Goal: Information Seeking & Learning: Learn about a topic

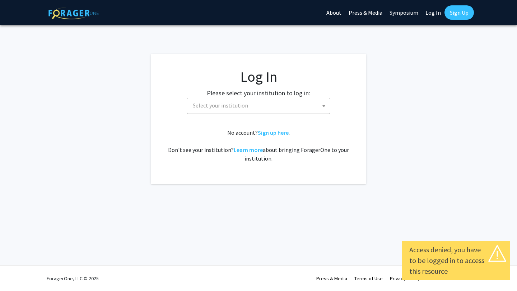
click at [226, 111] on span "Select your institution" at bounding box center [260, 105] width 140 height 15
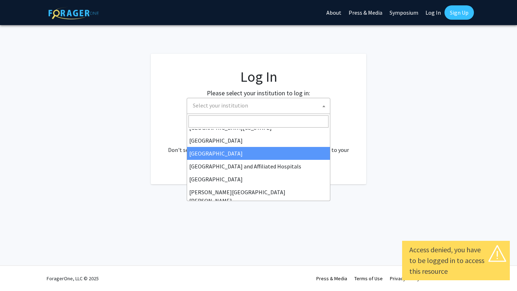
scroll to position [86, 0]
select select "23"
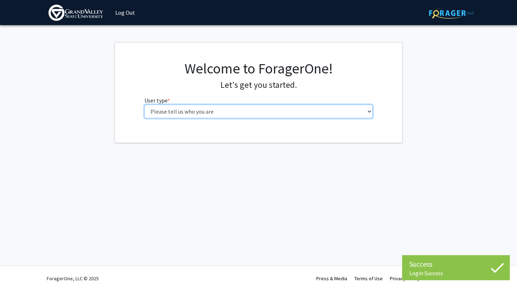
click at [287, 111] on select "Please tell us who you are Undergraduate Student Master's Student Doctoral Cand…" at bounding box center [258, 112] width 229 height 14
select select "1: undergrad"
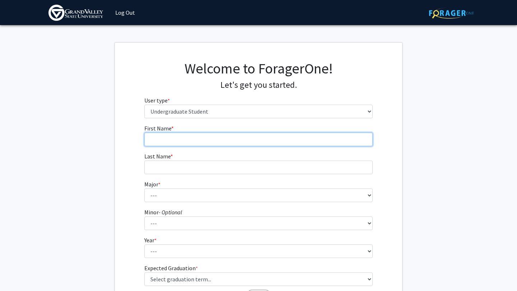
click at [269, 139] on input "First Name * required" at bounding box center [258, 140] width 229 height 14
type input "[PERSON_NAME]"
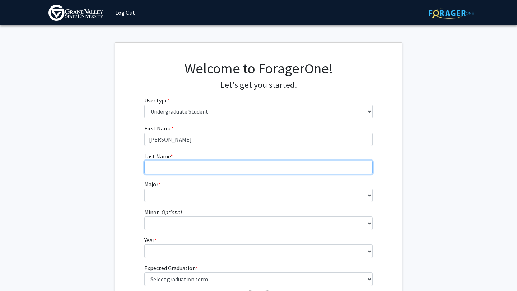
click at [209, 161] on input "Last Name * required" at bounding box center [258, 168] width 229 height 14
type input "[PERSON_NAME]"
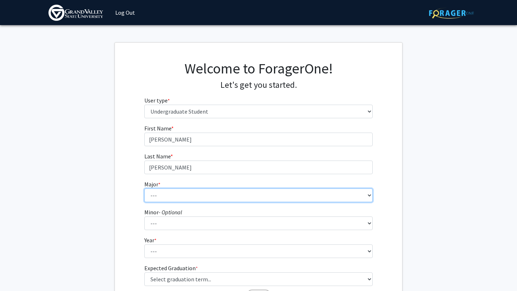
click at [195, 192] on select "--- Advertising and Public Relations Allied Health Science Anthropology Applied…" at bounding box center [258, 196] width 229 height 14
select select "9: 1884"
click at [187, 195] on select "--- Advertising and Public Relations Allied Health Science Anthropology Applied…" at bounding box center [258, 196] width 229 height 14
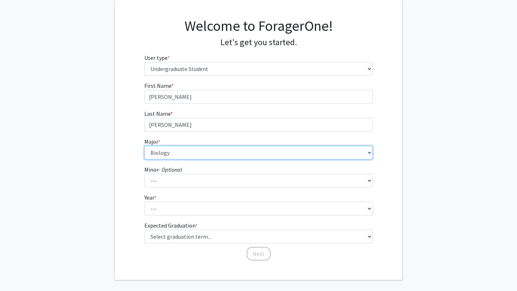
scroll to position [74, 0]
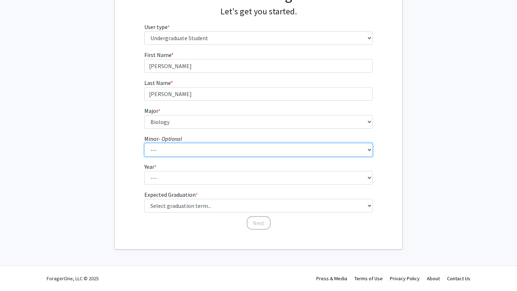
click at [343, 151] on select "--- Accounting Adventure Tourism Management Advertising and Public Relations Af…" at bounding box center [258, 150] width 229 height 14
select select "18: 1502"
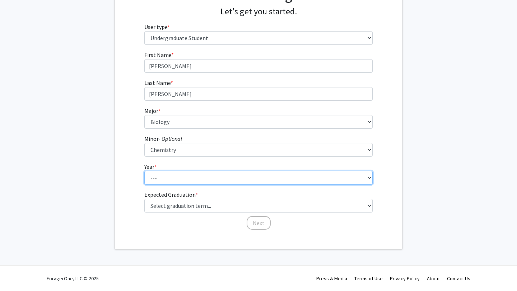
click at [273, 184] on select "--- First-year Sophomore Junior Senior Postbaccalaureate Certificate" at bounding box center [258, 178] width 229 height 14
select select "3: junior"
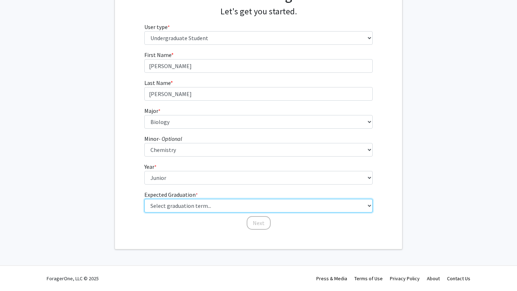
click at [257, 206] on select "Select graduation term... Spring 2025 Summer 2025 Fall 2025 Winter 2025 Spring …" at bounding box center [258, 206] width 229 height 14
select select "9: spring_2027"
click at [248, 210] on select "Select graduation term... Spring 2025 Summer 2025 Fall 2025 Winter 2025 Spring …" at bounding box center [258, 206] width 229 height 14
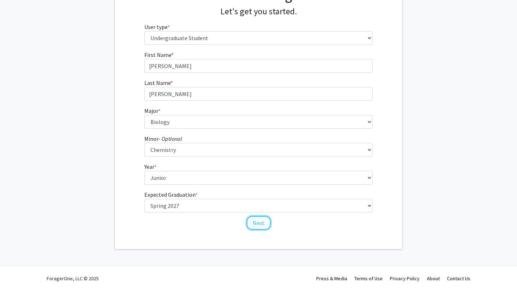
click at [255, 222] on button "Next" at bounding box center [259, 223] width 24 height 14
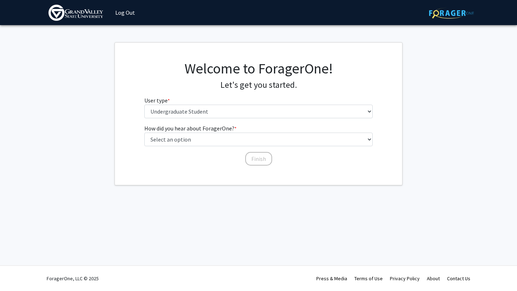
scroll to position [0, 0]
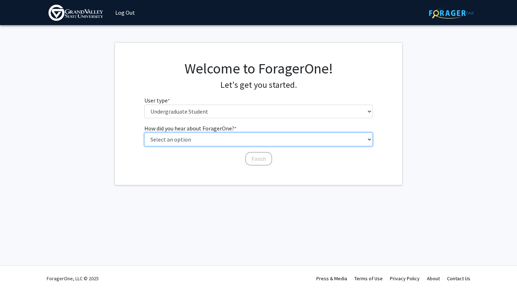
click at [235, 138] on select "Select an option Peer/student recommendation Faculty/staff recommendation Unive…" at bounding box center [258, 140] width 229 height 14
select select "2: faculty_recommendation"
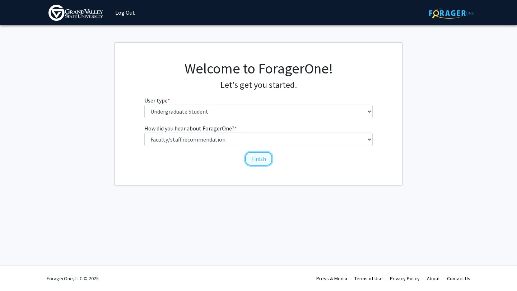
click at [262, 160] on button "Finish" at bounding box center [258, 159] width 27 height 14
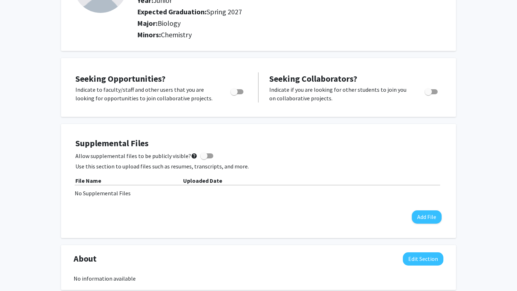
scroll to position [89, 0]
click at [238, 89] on span "Toggle" at bounding box center [236, 91] width 13 height 5
click at [234, 94] on input "Are you actively seeking opportunities?" at bounding box center [234, 94] width 0 height 0
checkbox input "true"
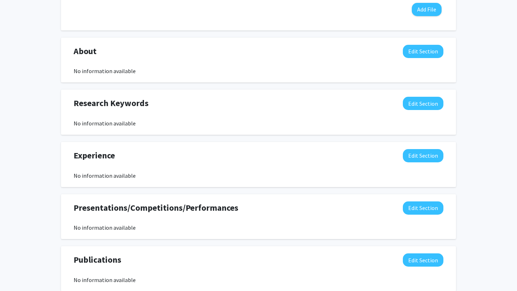
scroll to position [0, 0]
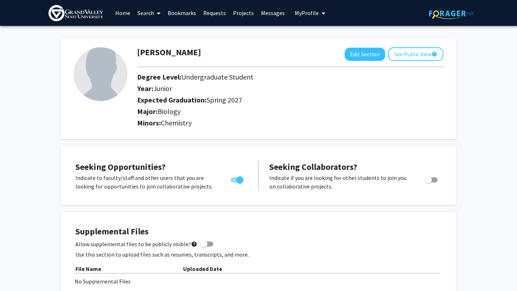
click at [124, 21] on link "Home" at bounding box center [123, 12] width 22 height 25
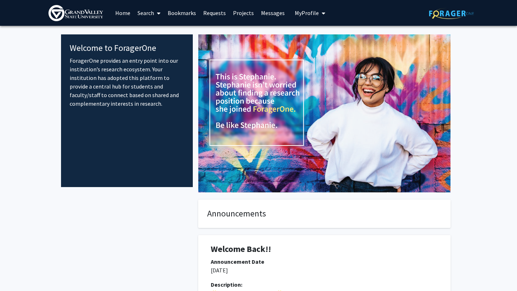
click at [153, 13] on link "Search" at bounding box center [149, 12] width 30 height 25
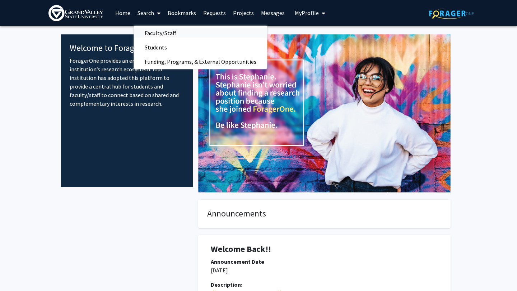
click at [151, 31] on span "Faculty/Staff" at bounding box center [160, 33] width 53 height 14
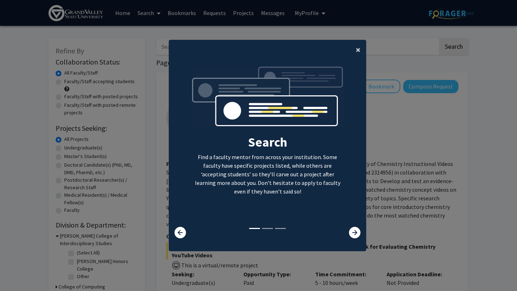
click at [355, 48] on button "×" at bounding box center [358, 50] width 16 height 20
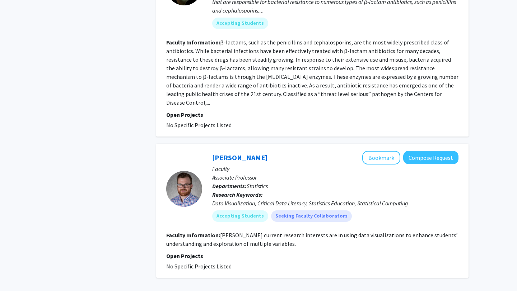
scroll to position [2065, 0]
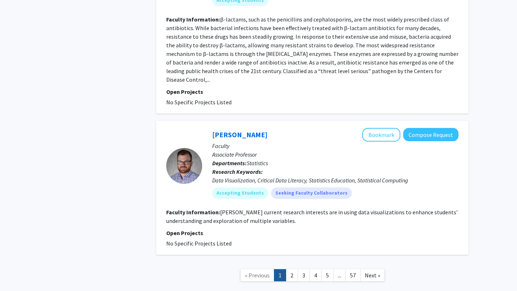
click at [373, 272] on span "Next »" at bounding box center [372, 275] width 15 height 7
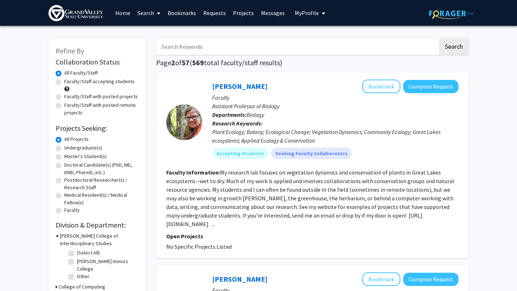
click at [64, 148] on label "Undergraduate(s)" at bounding box center [83, 148] width 38 height 8
click at [64, 148] on input "Undergraduate(s)" at bounding box center [66, 146] width 5 height 5
radio input "true"
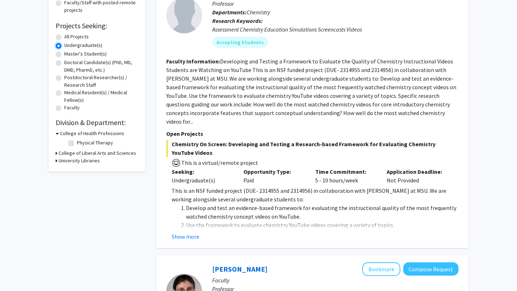
scroll to position [100, 0]
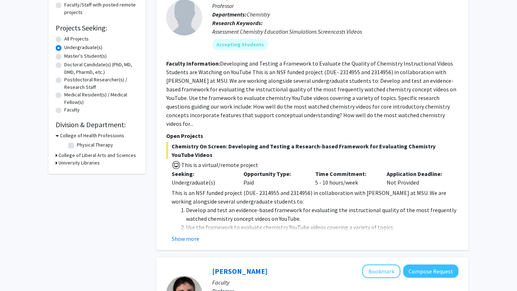
click at [181, 235] on button "Show more" at bounding box center [186, 239] width 28 height 9
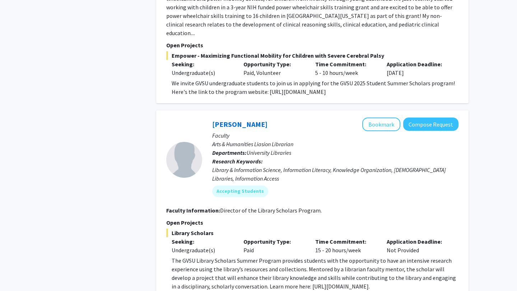
scroll to position [1307, 0]
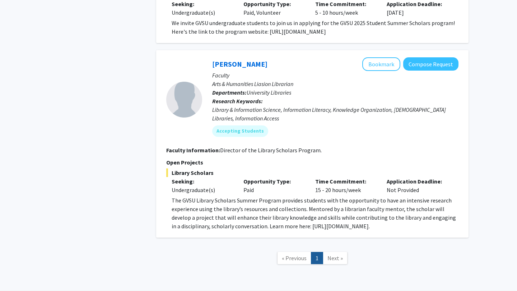
click at [342, 252] on link "Next »" at bounding box center [335, 258] width 25 height 13
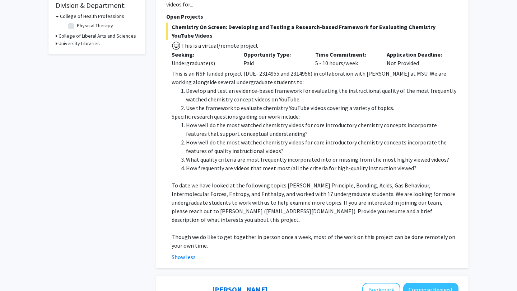
scroll to position [0, 0]
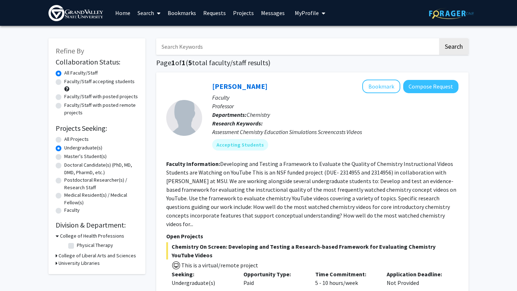
click at [64, 141] on label "All Projects" at bounding box center [76, 140] width 24 height 8
click at [64, 140] on input "All Projects" at bounding box center [66, 138] width 5 height 5
radio input "true"
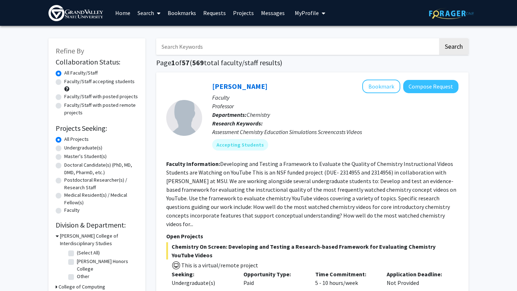
click at [203, 50] on input "Search Keywords" at bounding box center [297, 46] width 282 height 17
type input "animal"
click at [439, 38] on button "Search" at bounding box center [453, 46] width 29 height 17
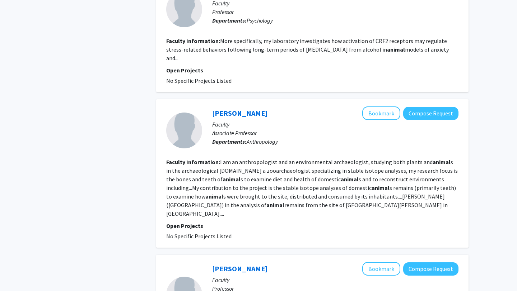
scroll to position [1152, 0]
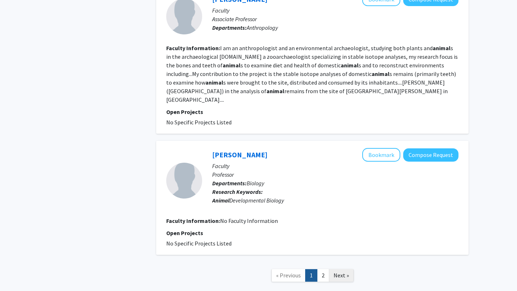
click at [345, 272] on span "Next »" at bounding box center [340, 275] width 15 height 7
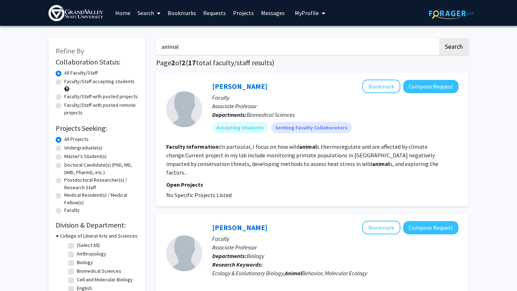
click at [303, 19] on button "My Profile" at bounding box center [309, 13] width 35 height 26
click at [324, 37] on span "Shannon McLaughlin" at bounding box center [339, 33] width 43 height 8
